Goal: Task Accomplishment & Management: Use online tool/utility

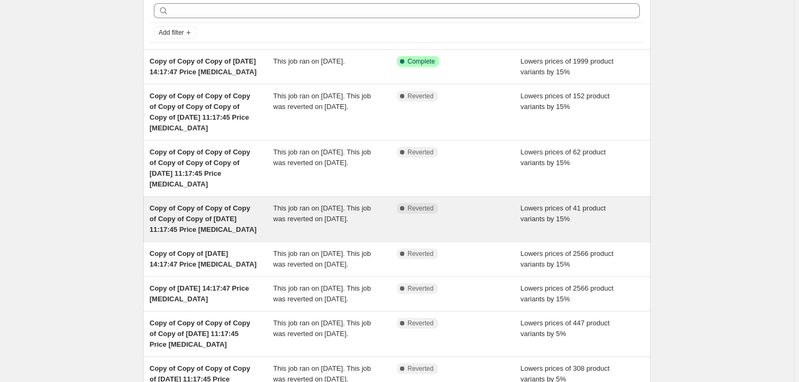
scroll to position [252, 0]
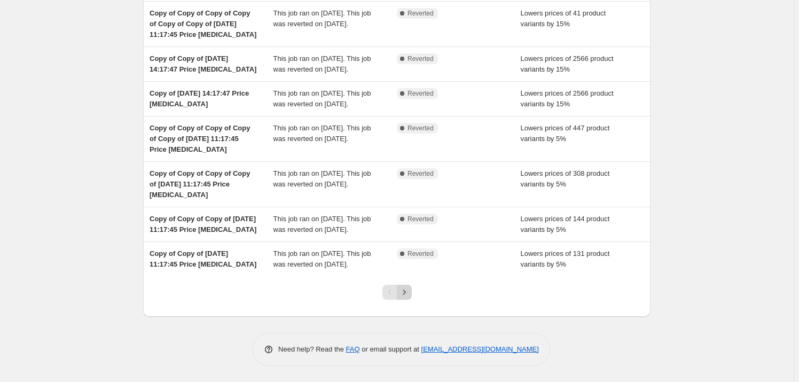
click at [408, 295] on icon "Next" at bounding box center [404, 292] width 11 height 11
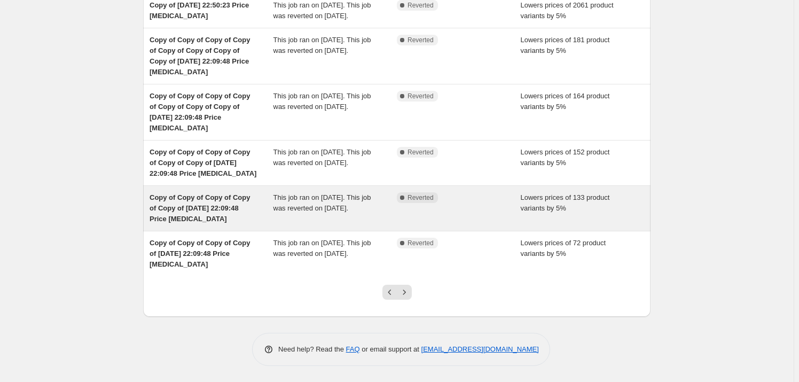
scroll to position [284, 0]
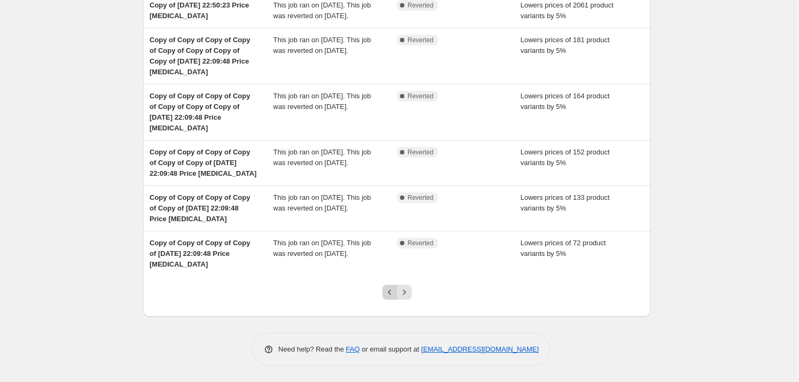
click at [395, 292] on icon "Previous" at bounding box center [390, 292] width 11 height 11
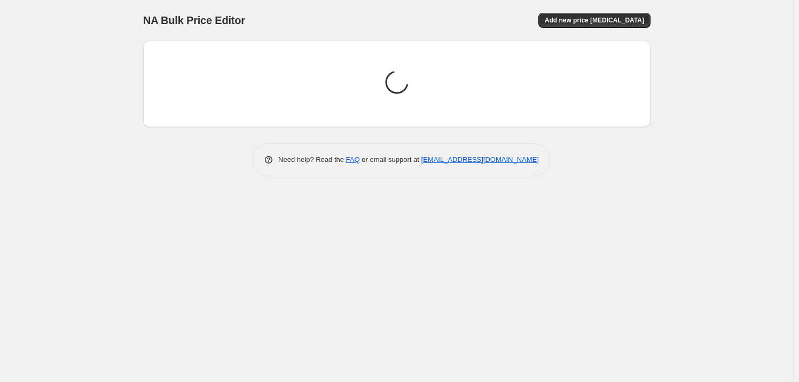
scroll to position [0, 0]
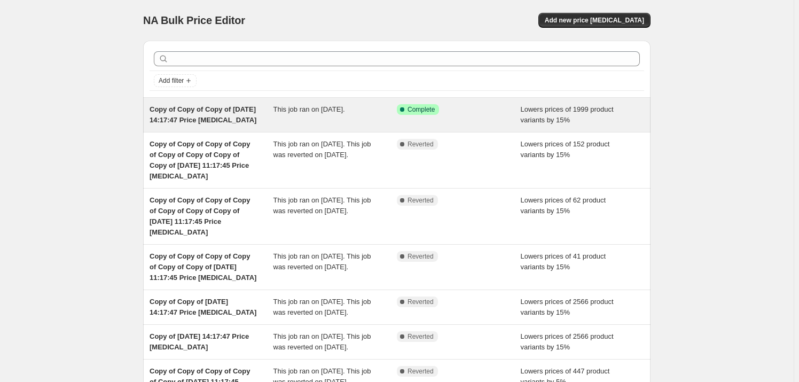
click at [542, 117] on span "Lowers prices of 1999 product variants by 15%" at bounding box center [567, 114] width 93 height 19
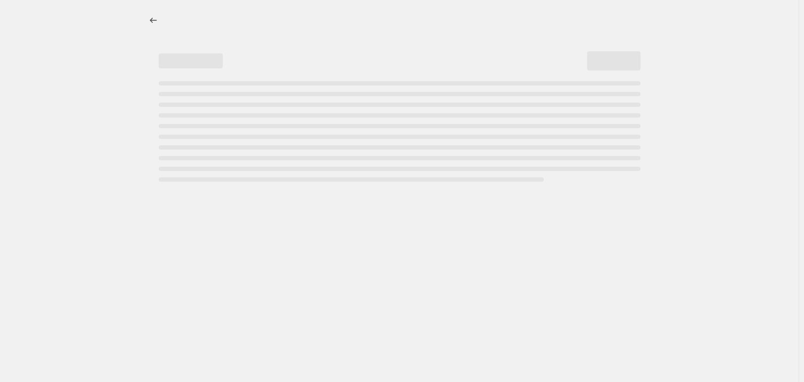
select select "percentage"
select select "collection"
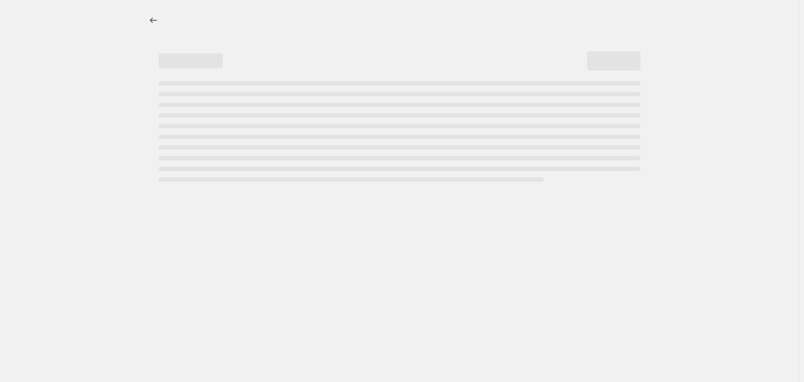
select select "collection"
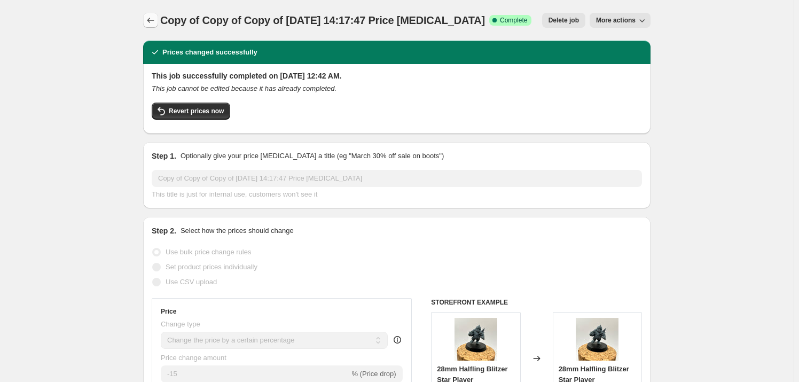
click at [149, 20] on icon "Price change jobs" at bounding box center [150, 20] width 11 height 11
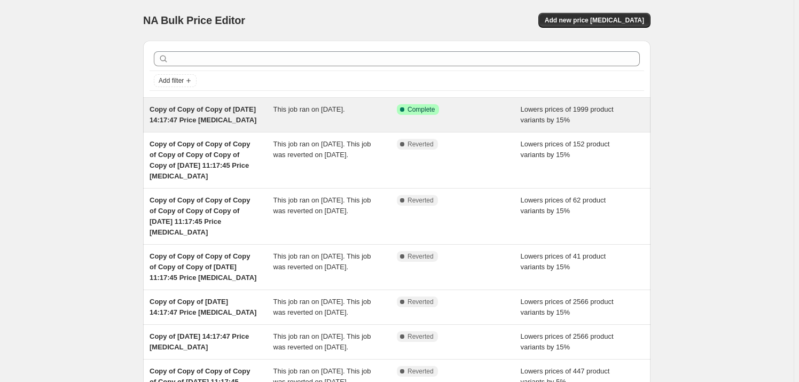
click at [474, 113] on div "Success Complete Complete" at bounding box center [451, 109] width 108 height 11
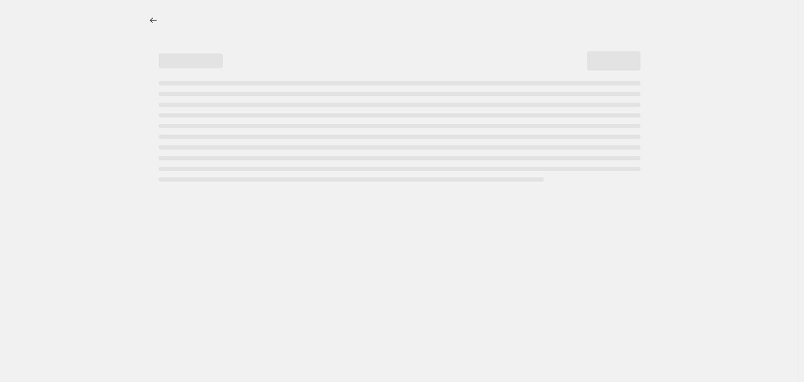
select select "percentage"
select select "collection"
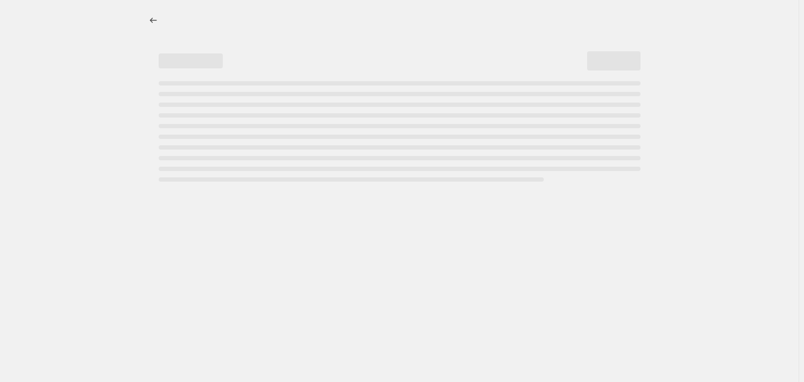
select select "collection"
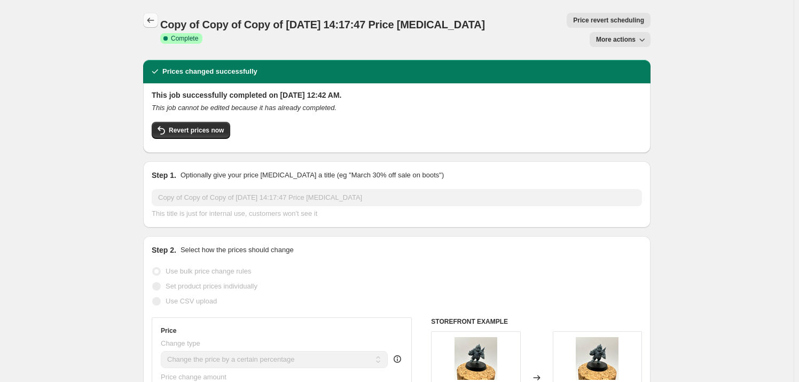
click at [152, 19] on icon "Price change jobs" at bounding box center [150, 20] width 11 height 11
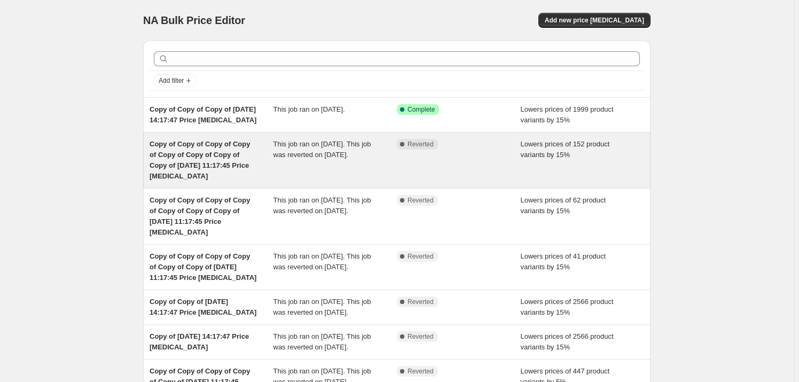
click at [387, 151] on div "This job ran on [DATE]. This job was reverted on [DATE]." at bounding box center [336, 160] width 124 height 43
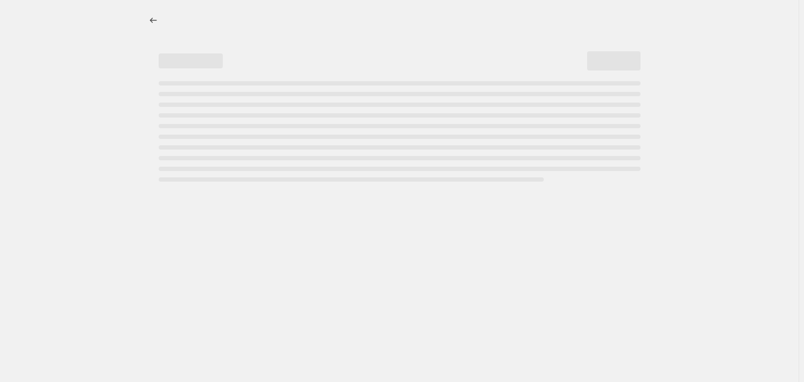
select select "percentage"
select select "collection"
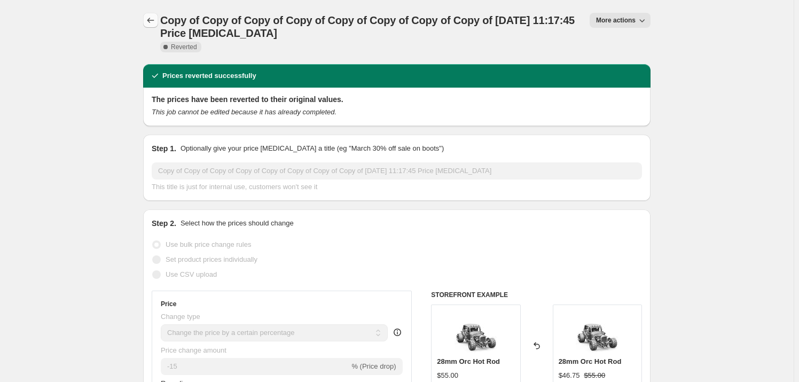
click at [150, 18] on icon "Price change jobs" at bounding box center [150, 20] width 11 height 11
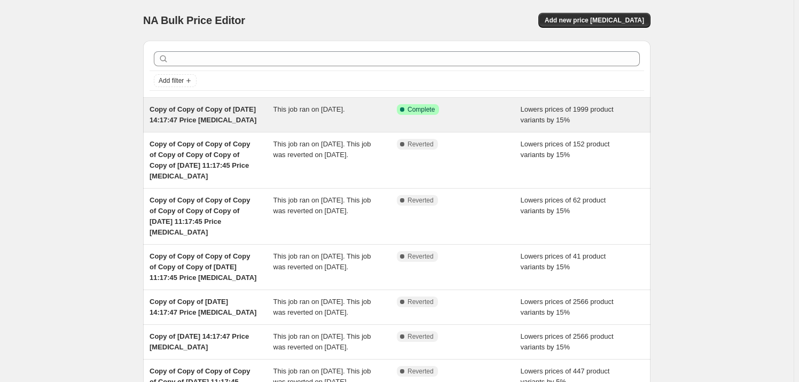
click at [372, 114] on div "This job ran on [DATE]." at bounding box center [336, 114] width 124 height 21
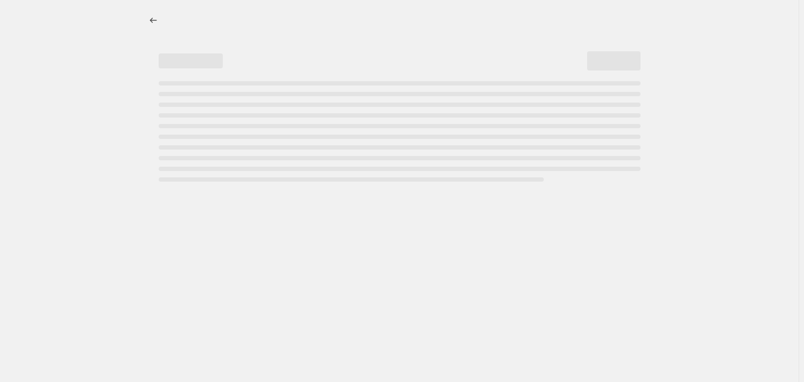
select select "percentage"
select select "collection"
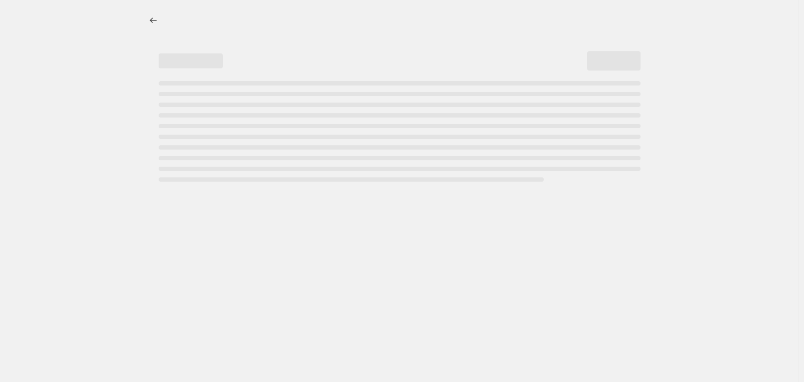
select select "collection"
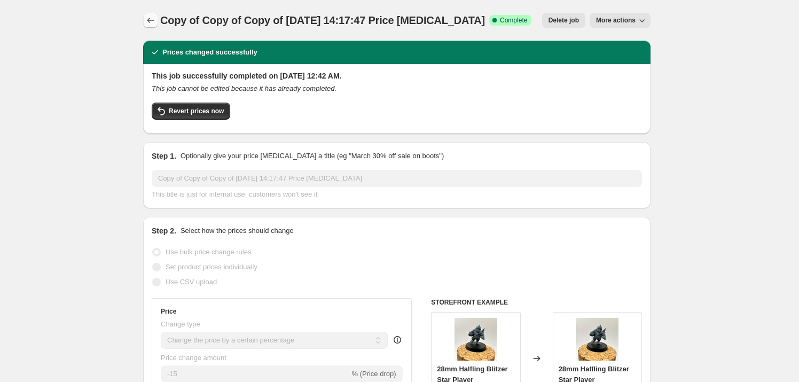
click at [150, 20] on icon "Price change jobs" at bounding box center [150, 20] width 7 height 5
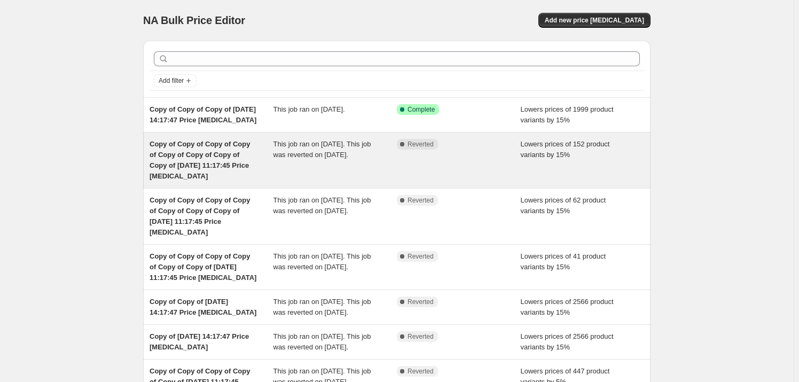
click at [510, 151] on div "Complete Reverted" at bounding box center [459, 160] width 124 height 43
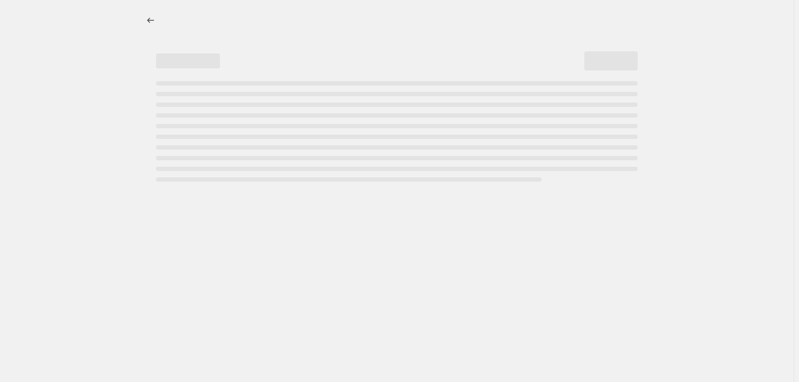
select select "percentage"
select select "collection"
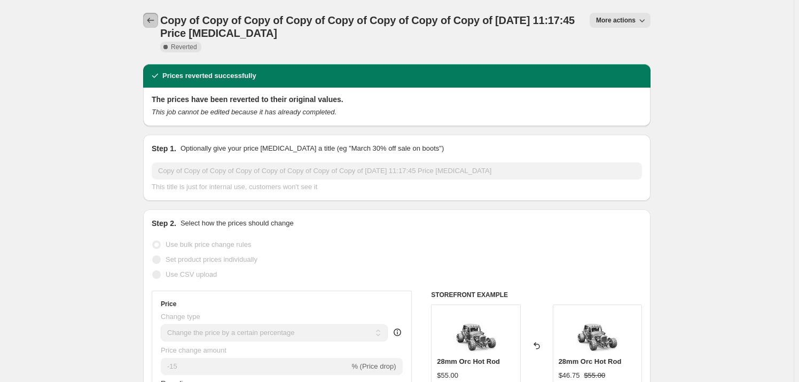
click at [150, 22] on icon "Price change jobs" at bounding box center [150, 20] width 11 height 11
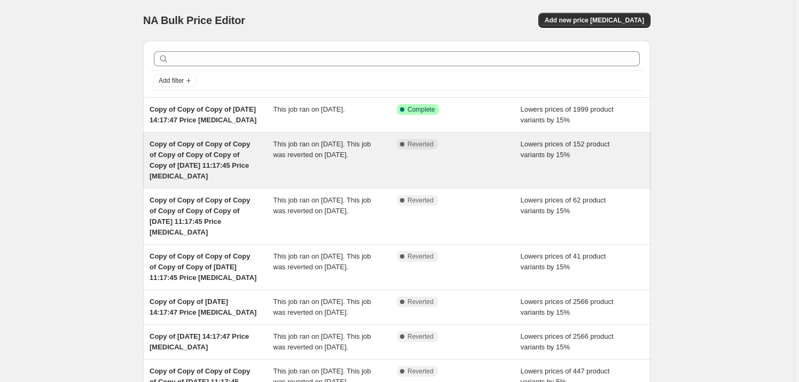
click at [432, 172] on div "Complete Reverted" at bounding box center [459, 160] width 124 height 43
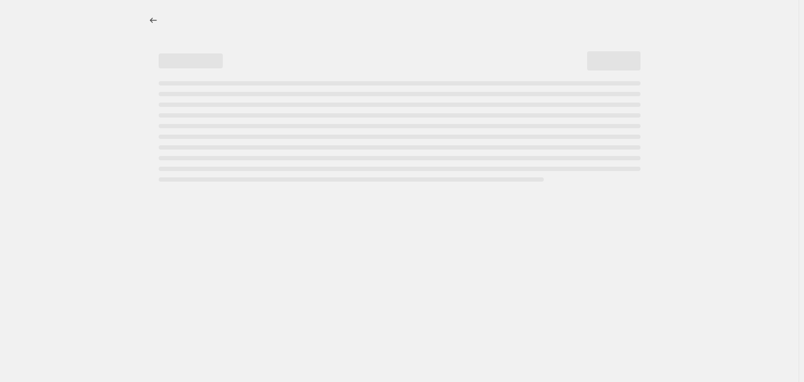
select select "percentage"
select select "collection"
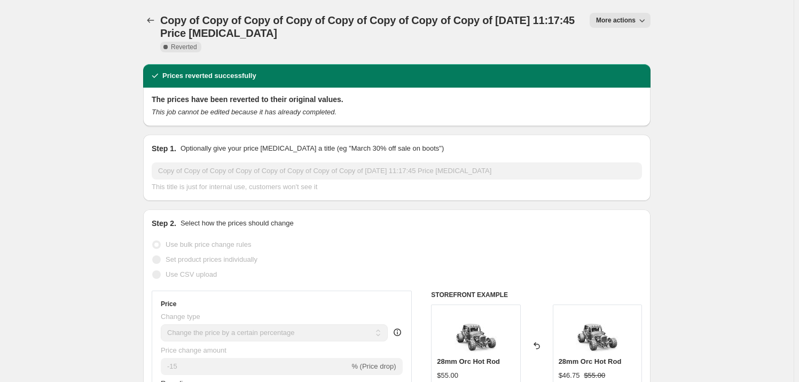
click at [621, 19] on span "More actions" at bounding box center [616, 20] width 40 height 9
click at [625, 45] on span "Copy to new job" at bounding box center [626, 42] width 50 height 8
select select "percentage"
select select "collection"
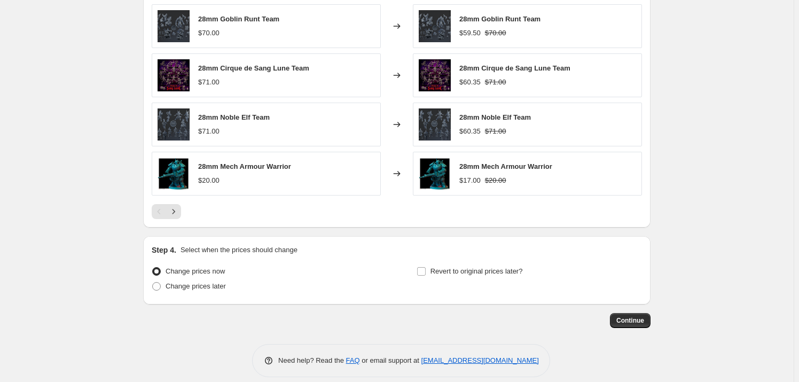
scroll to position [805, 0]
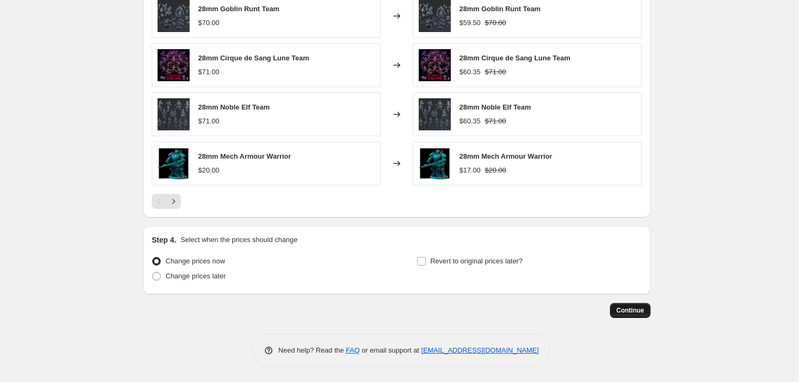
click at [627, 312] on span "Continue" at bounding box center [631, 310] width 28 height 9
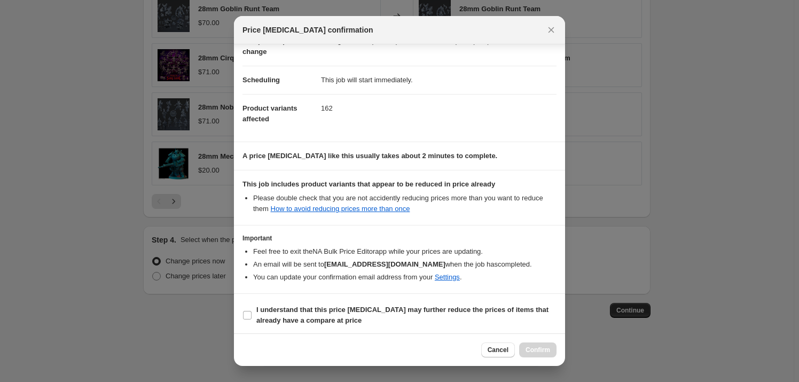
scroll to position [77, 0]
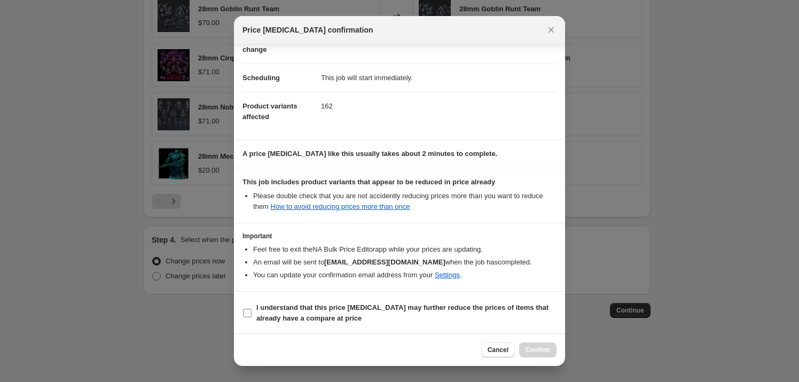
click at [248, 316] on input "I understand that this price [MEDICAL_DATA] may further reduce the prices of it…" at bounding box center [247, 313] width 9 height 9
checkbox input "true"
click at [542, 356] on button "Confirm" at bounding box center [537, 350] width 37 height 15
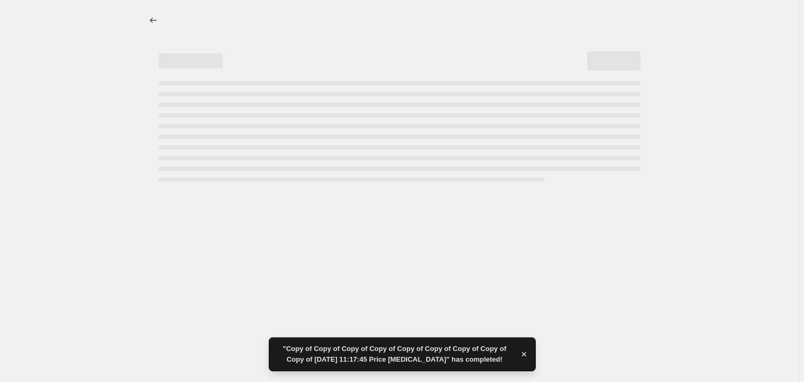
select select "percentage"
select select "collection"
